Goal: Information Seeking & Learning: Find specific fact

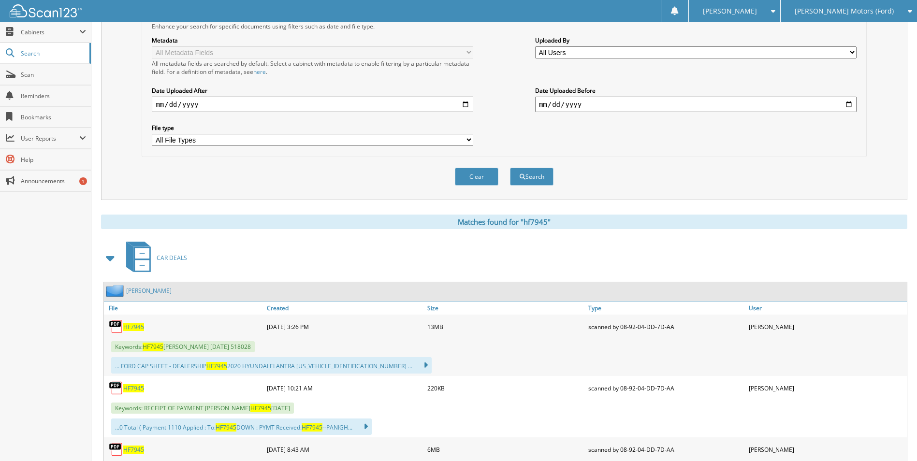
click at [835, 441] on div "[PERSON_NAME]" at bounding box center [826, 449] width 161 height 19
click at [60, 55] on span "Search" at bounding box center [53, 53] width 64 height 8
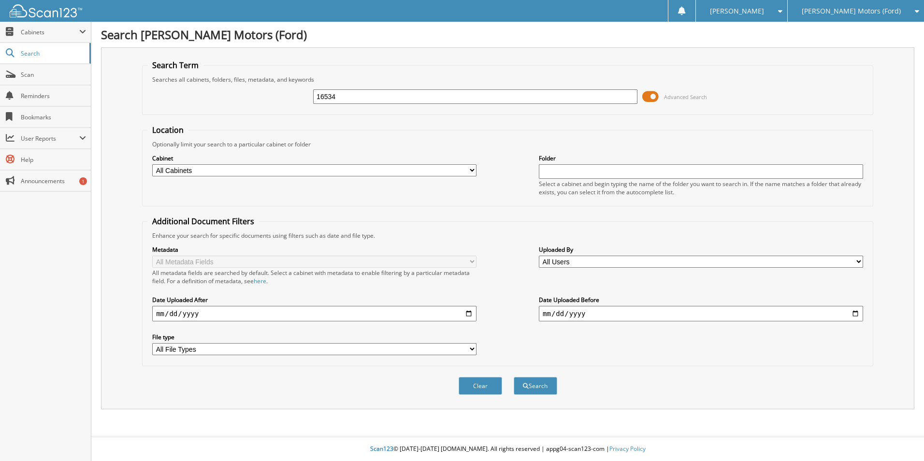
type input "16534"
click at [514, 377] on button "Search" at bounding box center [536, 386] width 44 height 18
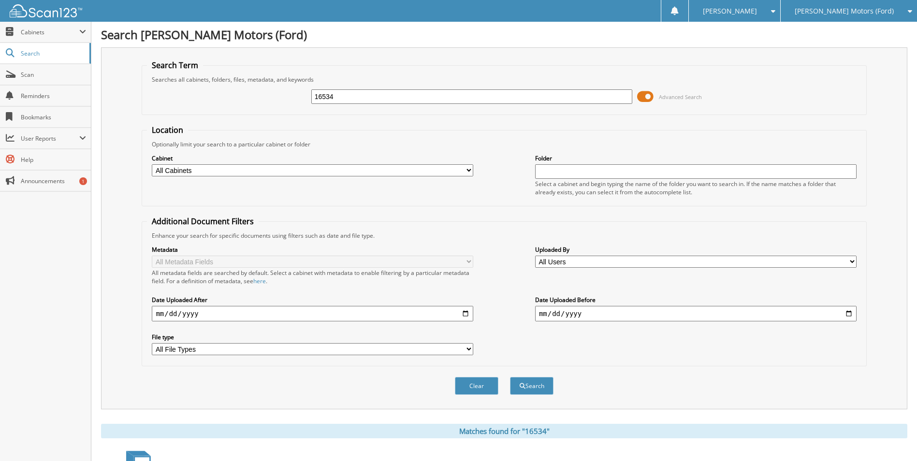
scroll to position [209, 0]
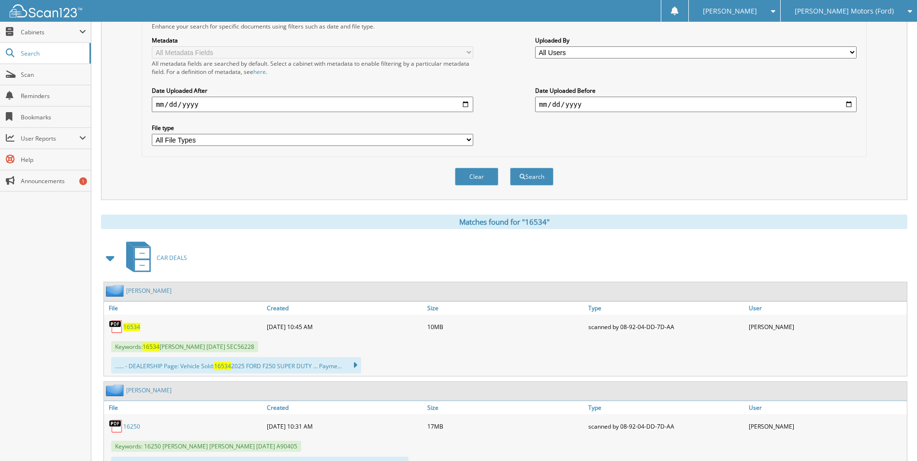
click at [133, 329] on span "16534" at bounding box center [131, 327] width 17 height 8
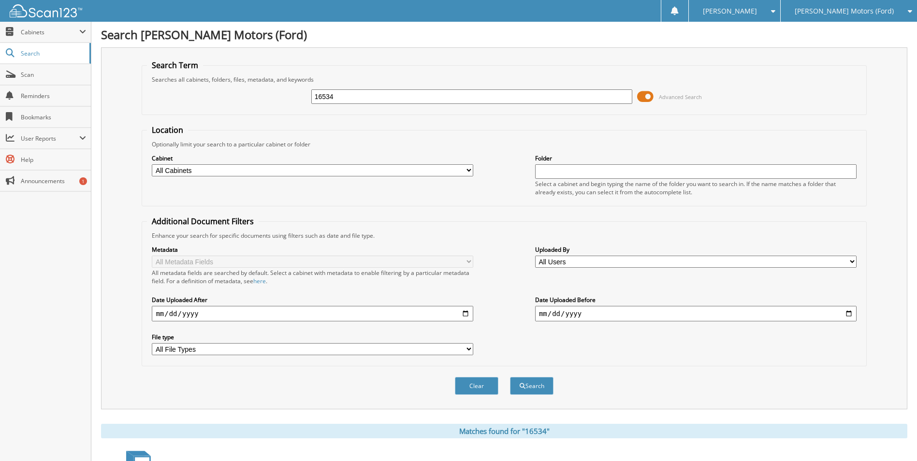
click at [860, 16] on div "[PERSON_NAME] Motors (Ford)" at bounding box center [849, 11] width 127 height 22
click at [860, 28] on link "[PERSON_NAME] Automotive Inc (Chevy)" at bounding box center [849, 35] width 136 height 26
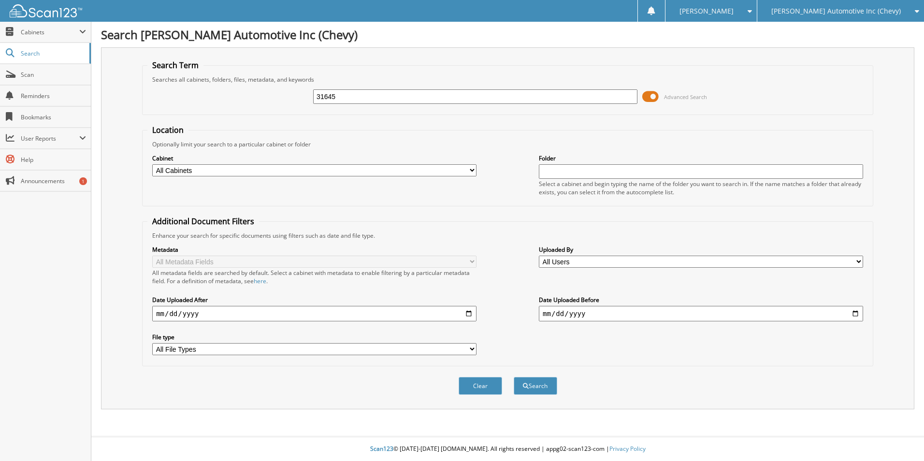
type input "31645"
click at [514, 377] on button "Search" at bounding box center [536, 386] width 44 height 18
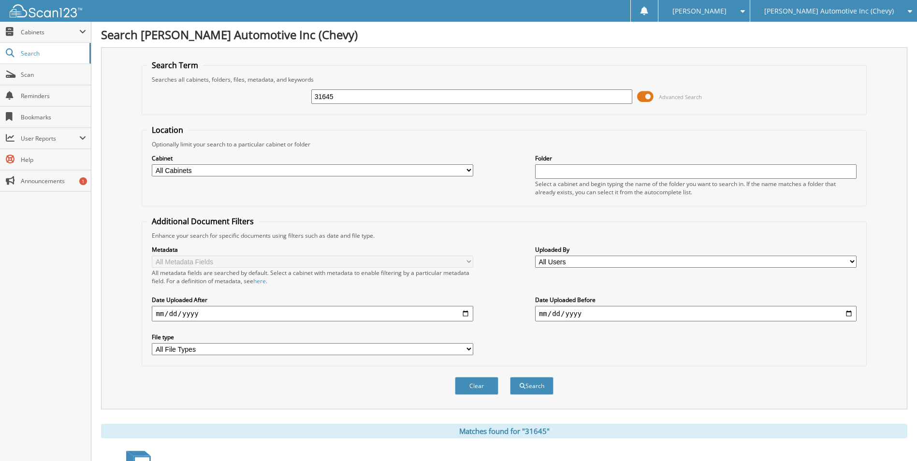
scroll to position [209, 0]
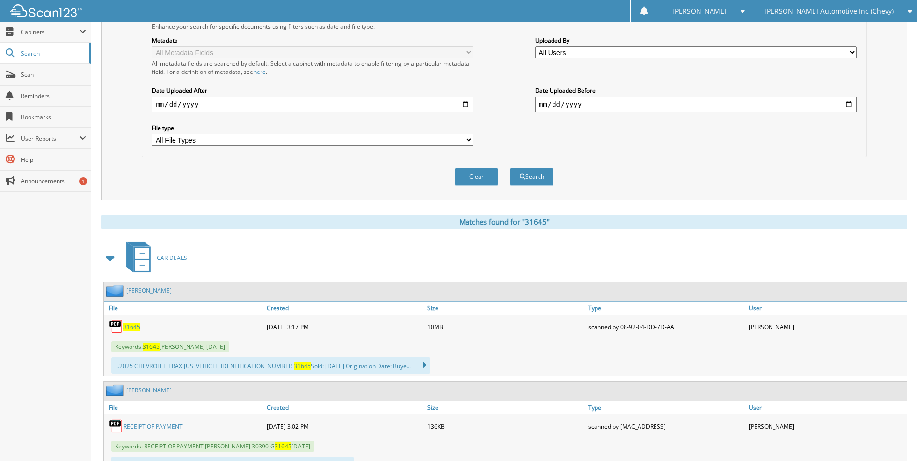
click at [128, 327] on span "31645" at bounding box center [131, 327] width 17 height 8
